Goal: Task Accomplishment & Management: Manage account settings

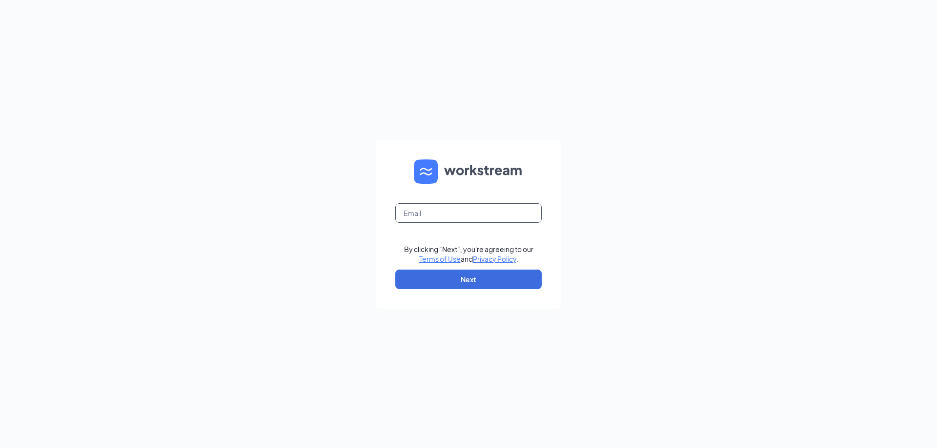
click at [423, 215] on input "text" at bounding box center [468, 214] width 146 height 20
type input "[EMAIL_ADDRESS][DOMAIN_NAME]"
click at [463, 284] on button "Next" at bounding box center [468, 280] width 146 height 20
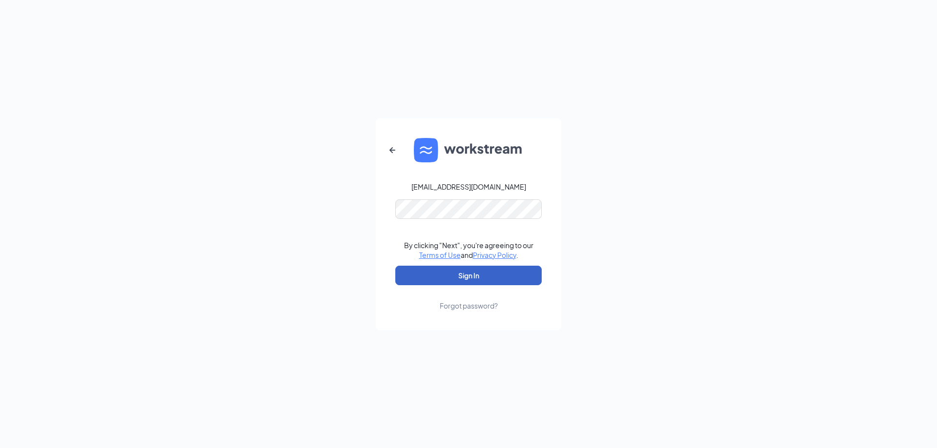
click at [468, 277] on button "Sign In" at bounding box center [468, 276] width 146 height 20
click at [464, 276] on button "Sign In" at bounding box center [468, 276] width 146 height 20
click at [321, 255] on div "[EMAIL_ADDRESS][DOMAIN_NAME] Credential mismatches. By clicking "Next", you're …" at bounding box center [468, 224] width 937 height 448
click at [452, 272] on button "Sign In" at bounding box center [468, 276] width 146 height 20
click at [470, 282] on button "Sign In" at bounding box center [468, 276] width 146 height 20
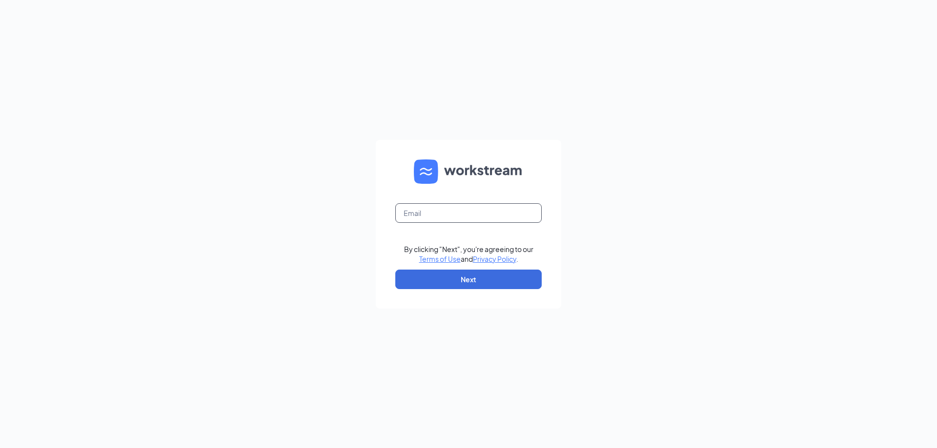
click at [413, 216] on input "text" at bounding box center [468, 214] width 146 height 20
type input "8843@arbys-store.com"
click at [481, 276] on button "Next" at bounding box center [468, 280] width 146 height 20
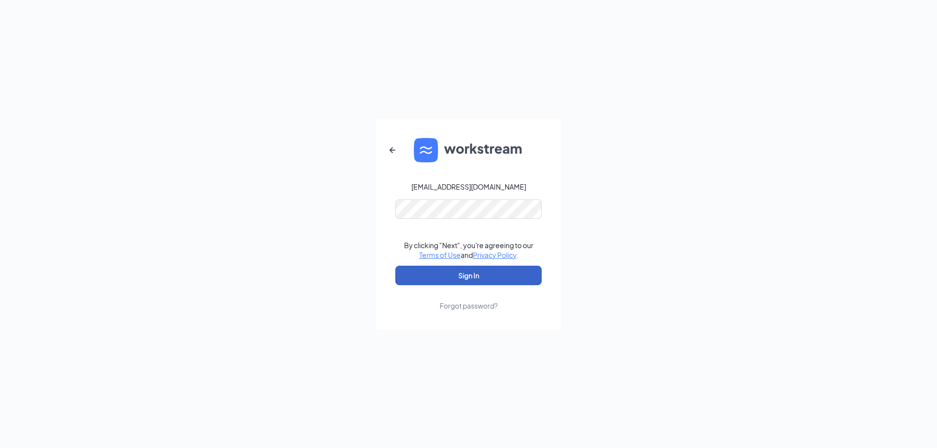
click at [481, 276] on button "Sign In" at bounding box center [468, 276] width 146 height 20
click at [438, 271] on form "8843@arbys-store.com By clicking "Next", you're agreeing to our Terms of Use an…" at bounding box center [468, 225] width 185 height 212
click at [450, 280] on button "Sign In" at bounding box center [468, 276] width 146 height 20
click at [483, 279] on button "Sign In" at bounding box center [468, 276] width 146 height 20
